Goal: Information Seeking & Learning: Learn about a topic

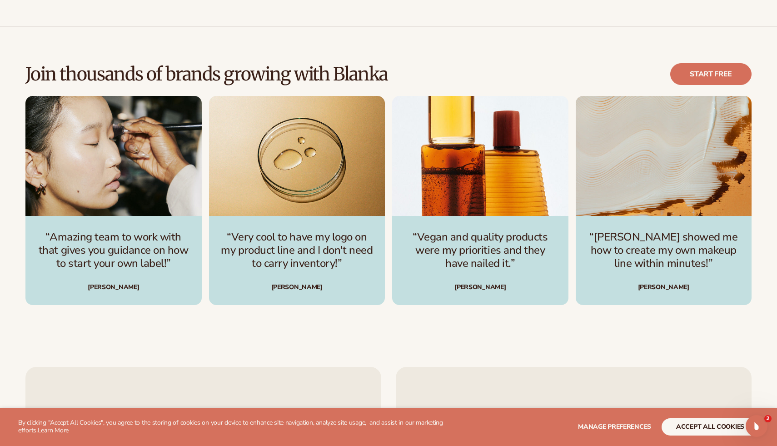
scroll to position [2658, 0]
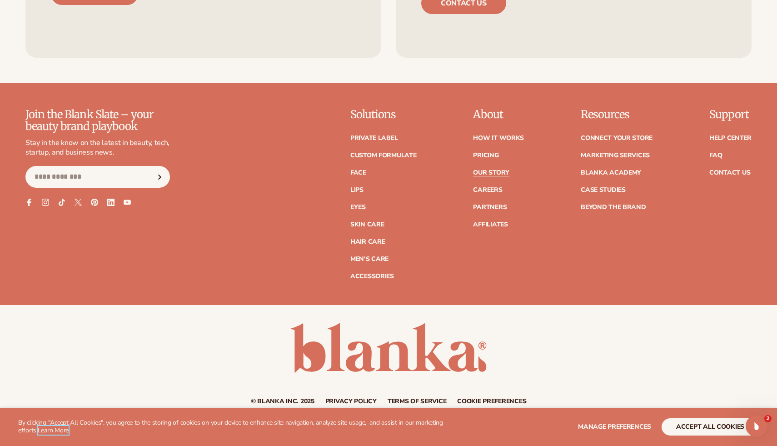
click at [57, 431] on link "Learn More" at bounding box center [53, 430] width 31 height 9
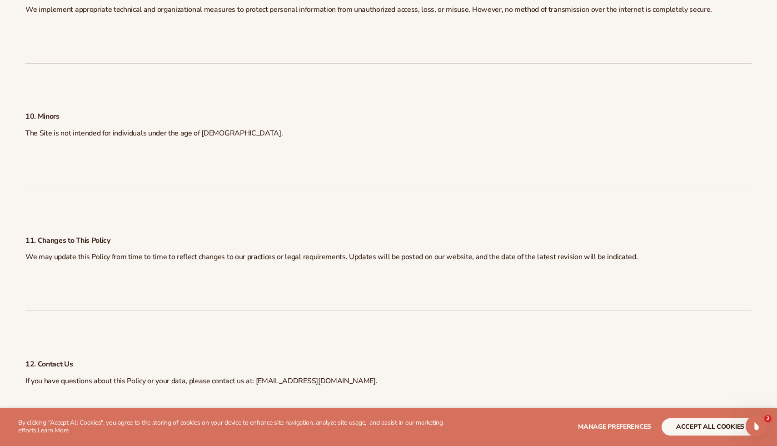
scroll to position [2796, 0]
